Goal: Navigation & Orientation: Find specific page/section

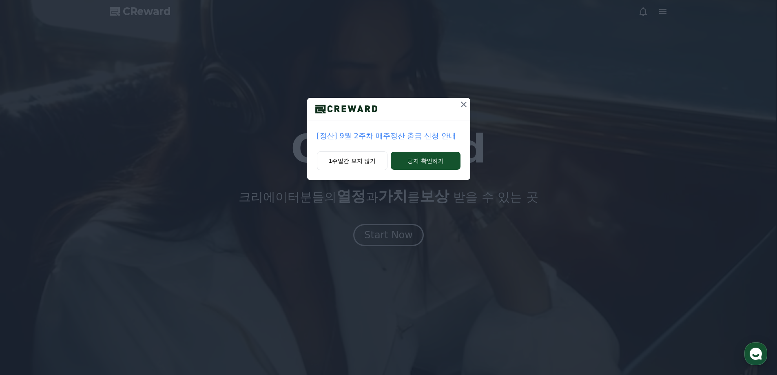
click at [451, 101] on div at bounding box center [388, 109] width 163 height 22
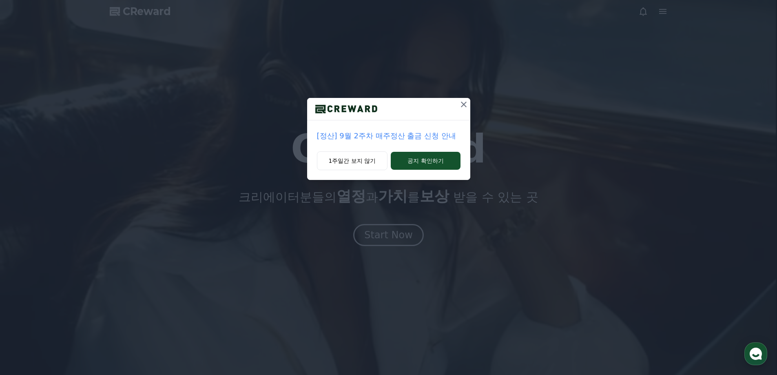
click at [457, 109] on button at bounding box center [463, 104] width 13 height 13
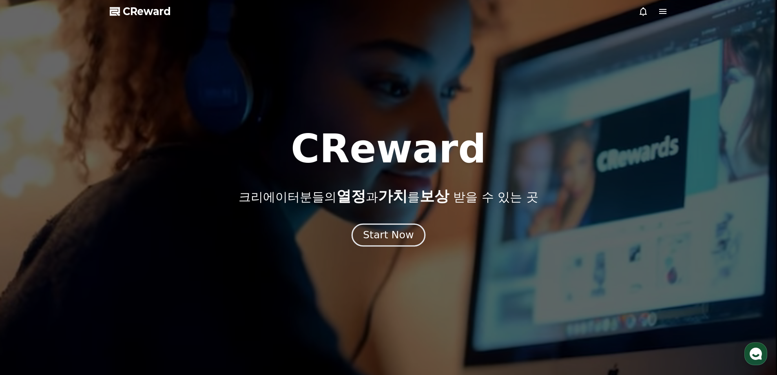
click at [401, 239] on div "Start Now" at bounding box center [388, 235] width 51 height 14
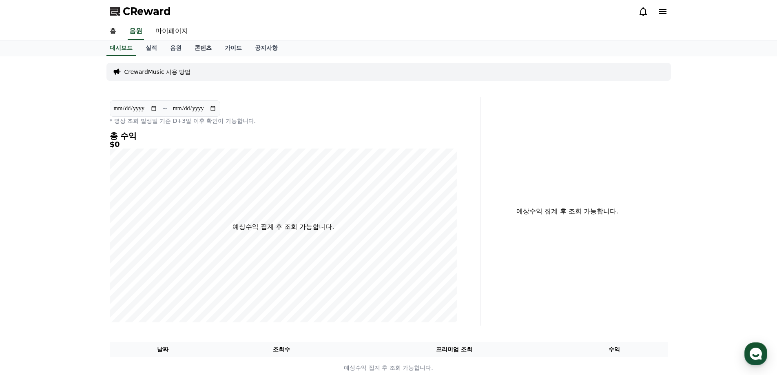
click at [199, 49] on link "콘텐츠" at bounding box center [203, 48] width 30 height 16
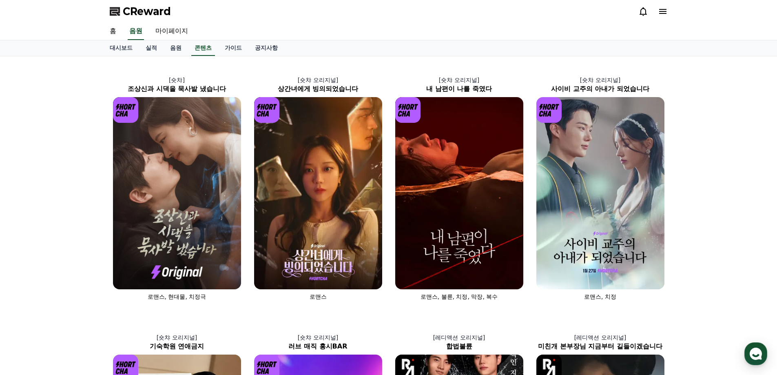
click at [215, 18] on div "CReward" at bounding box center [388, 11] width 571 height 23
click at [113, 51] on link "대시보드" at bounding box center [121, 48] width 36 height 16
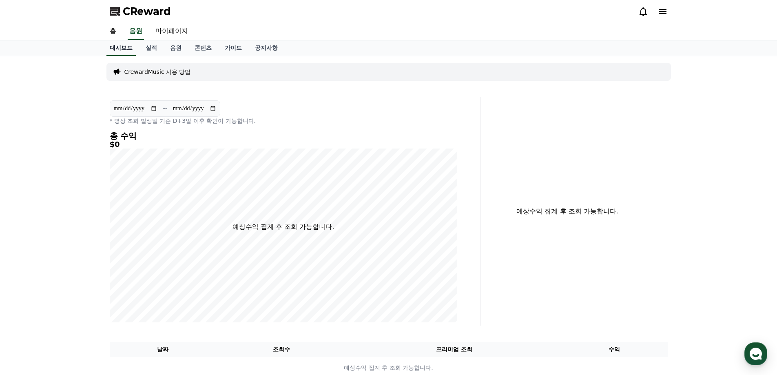
click at [109, 40] on link "대시보드" at bounding box center [120, 48] width 29 height 16
click at [106, 32] on link "홈" at bounding box center [113, 31] width 20 height 17
click at [181, 48] on link "음원" at bounding box center [176, 48] width 24 height 16
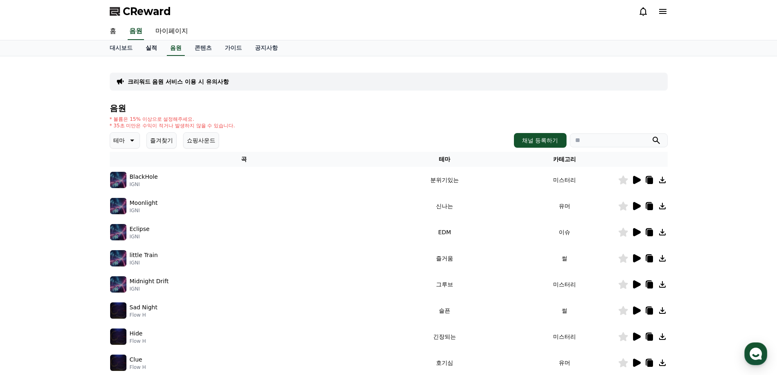
click at [162, 48] on link "실적" at bounding box center [151, 48] width 24 height 16
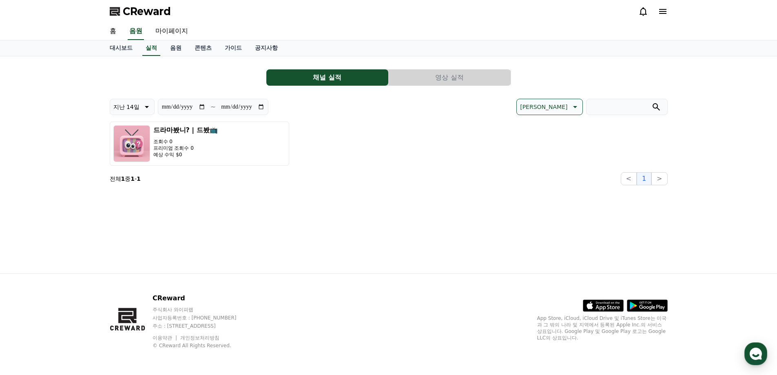
click at [227, 40] on div "홈 음원 마이페이지" at bounding box center [388, 32] width 777 height 18
click at [208, 44] on link "콘텐츠" at bounding box center [203, 48] width 30 height 16
